Goal: Check status: Check status

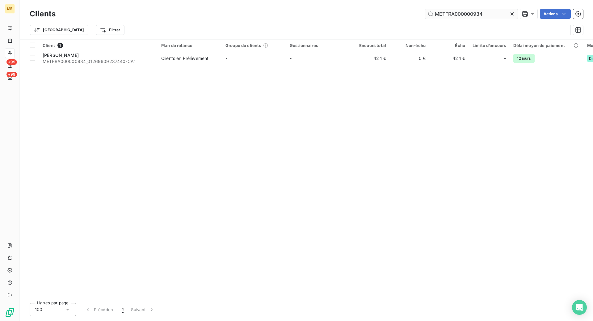
click at [447, 16] on input "METFRA000000934" at bounding box center [471, 14] width 93 height 10
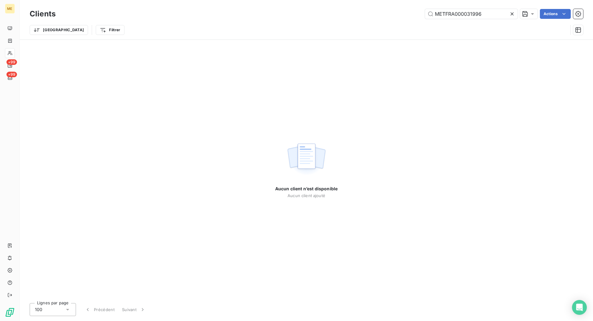
type input "METFRA000031996"
click at [121, 8] on div "Clients METFRA000031996 Actions" at bounding box center [306, 13] width 553 height 13
drag, startPoint x: 514, startPoint y: 15, endPoint x: 511, endPoint y: 10, distance: 6.0
click at [514, 15] on icon at bounding box center [512, 14] width 6 height 6
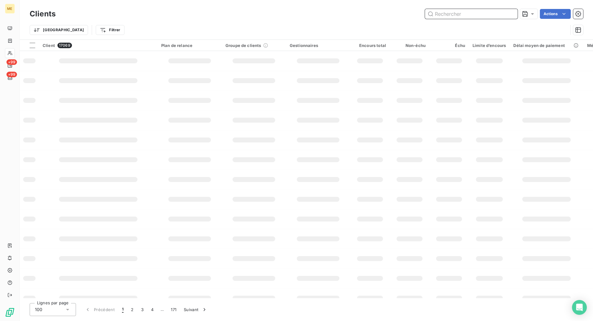
click at [451, 12] on input "text" at bounding box center [471, 14] width 93 height 10
paste input "METFRA000005517_GI100814"
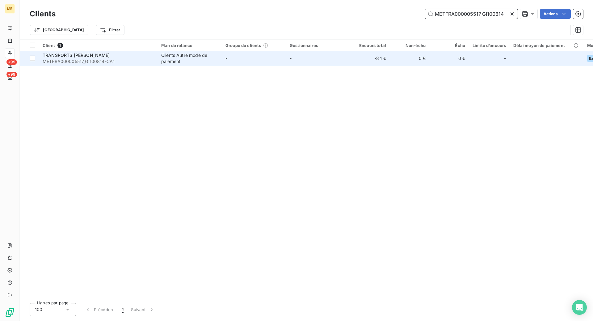
type input "METFRA000005517_GI100814"
click at [147, 60] on span "METFRA000005517_GI100814-CA1" at bounding box center [98, 61] width 111 height 6
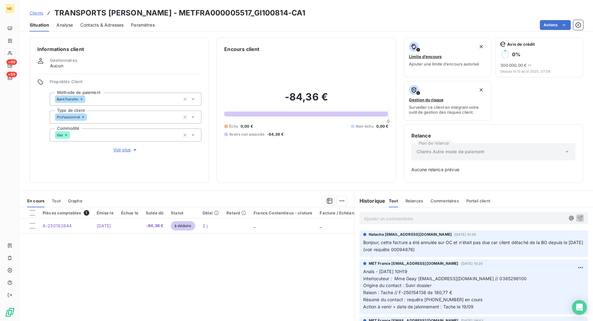
drag, startPoint x: 39, startPoint y: 15, endPoint x: 46, endPoint y: 14, distance: 7.1
click at [39, 15] on span "Clients" at bounding box center [37, 12] width 14 height 5
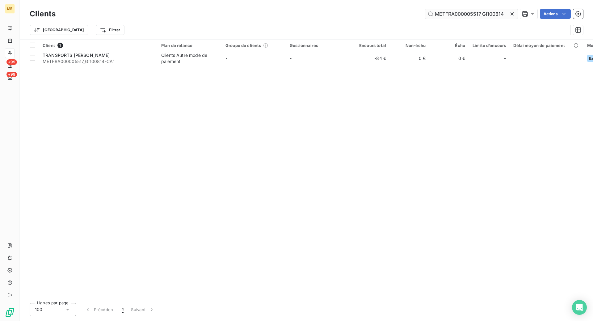
click at [454, 12] on input "METFRA000005517_GI100814" at bounding box center [471, 14] width 93 height 10
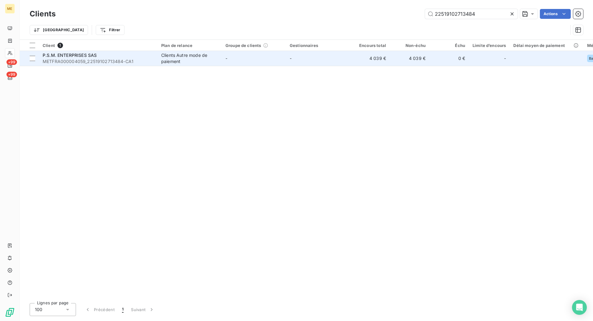
type input "22519102713484"
click at [132, 52] on div "P.S.M. ENTERPRISES SAS" at bounding box center [98, 55] width 111 height 6
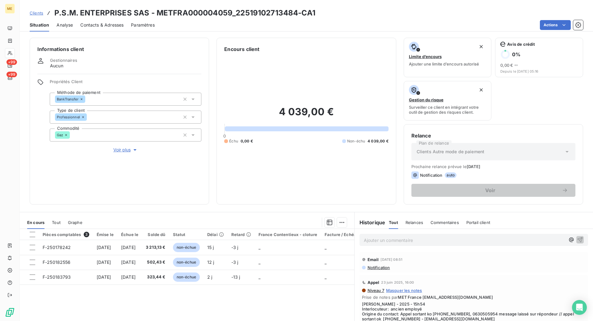
click at [209, 202] on div "Informations client Gestionnaires Aucun Propriétés Client Méthode de paiement B…" at bounding box center [306, 121] width 573 height 167
click at [241, 291] on div "Pièces comptables 3 Émise le Échue le Solde dû Statut Délai Retard France Conte…" at bounding box center [187, 288] width 334 height 119
click at [58, 223] on span "Tout" at bounding box center [56, 222] width 9 height 5
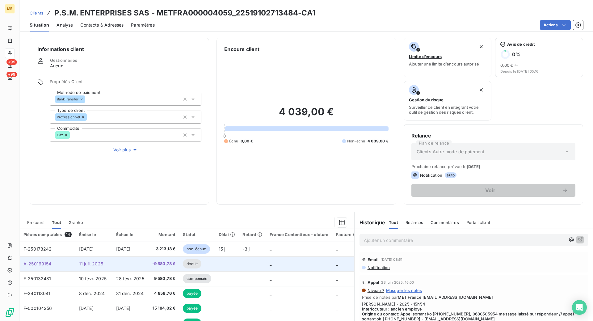
scroll to position [31, 0]
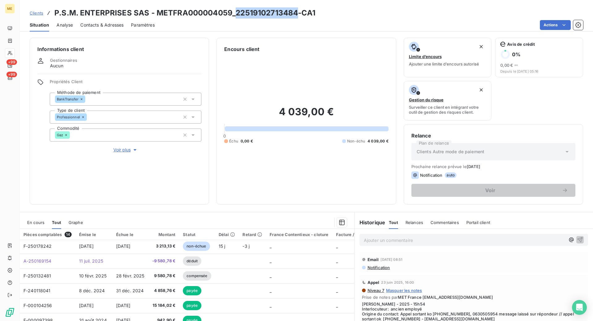
drag, startPoint x: 297, startPoint y: 13, endPoint x: 236, endPoint y: 13, distance: 61.1
click at [236, 13] on h3 "P.S.M. ENTERPRISES SAS - METFRA000004059_22519102713484-CA1" at bounding box center [184, 12] width 261 height 11
copy h3 "22519102713484"
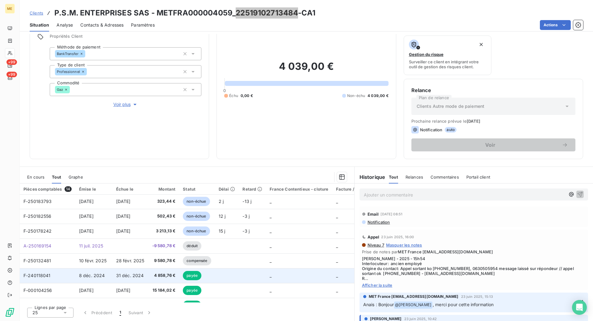
scroll to position [0, 0]
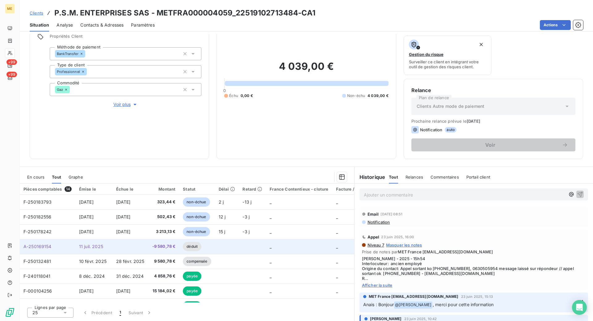
click at [30, 245] on span "A-250169154" at bounding box center [37, 246] width 28 height 5
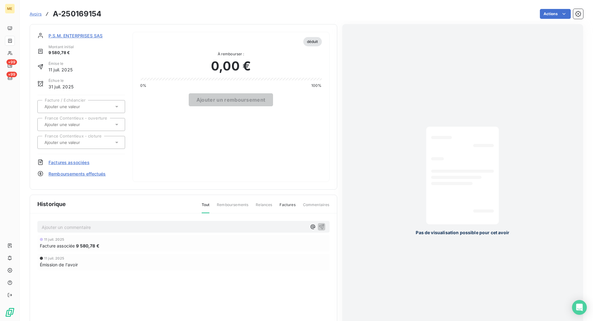
click at [66, 37] on span "P.S.M. ENTERPRISES SAS" at bounding box center [75, 35] width 54 height 6
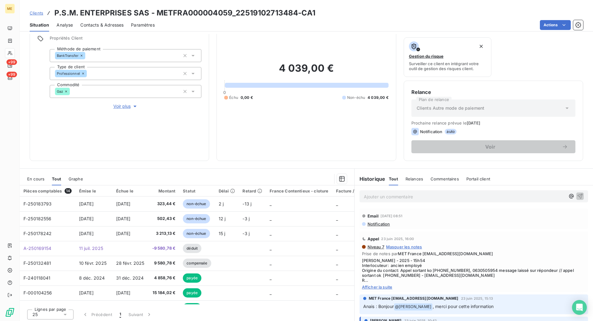
scroll to position [45, 0]
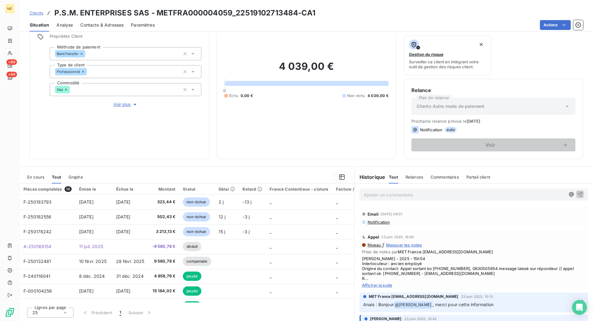
drag, startPoint x: 32, startPoint y: 175, endPoint x: 74, endPoint y: 183, distance: 43.3
click at [32, 175] on span "En cours" at bounding box center [35, 176] width 17 height 5
